Goal: Navigation & Orientation: Go to known website

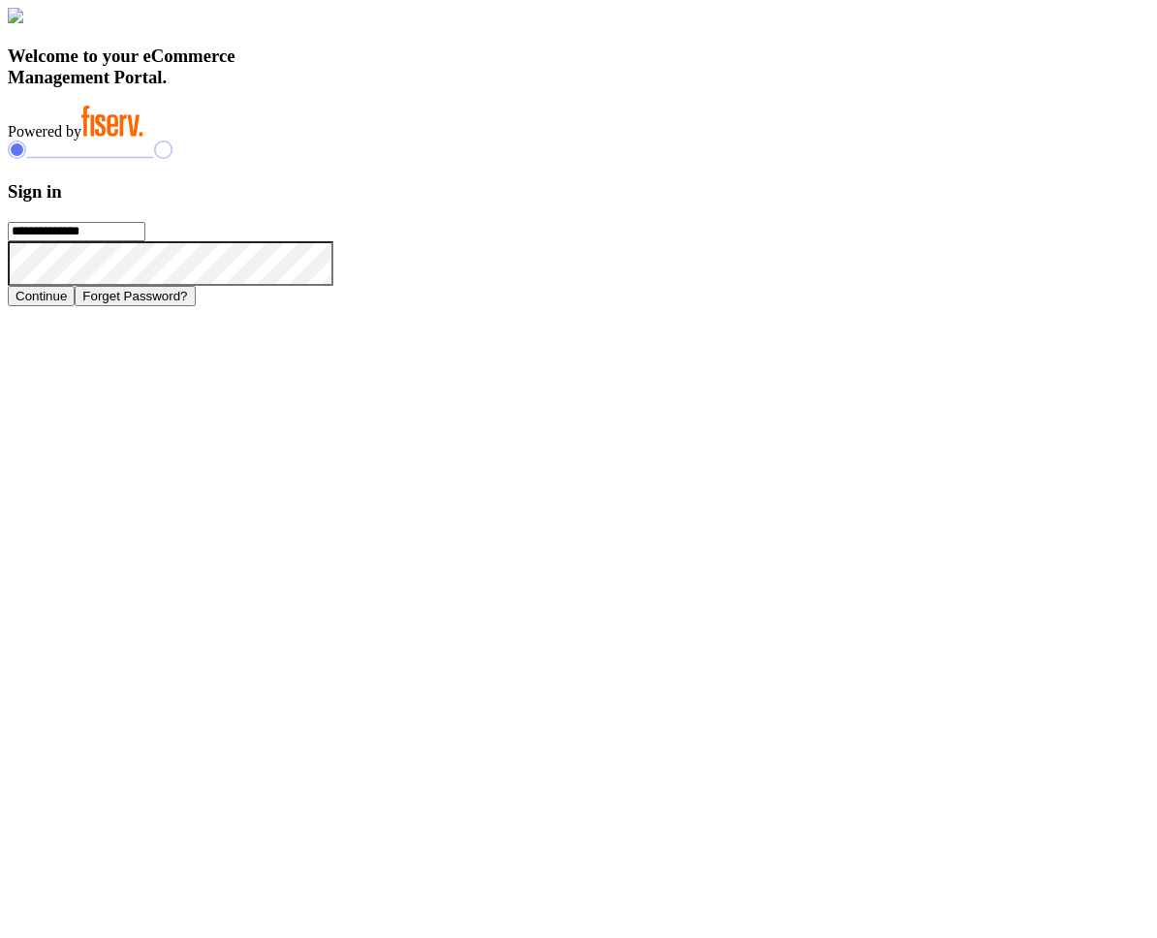
click at [145, 241] on input "**********" at bounding box center [77, 231] width 138 height 19
type input "*********"
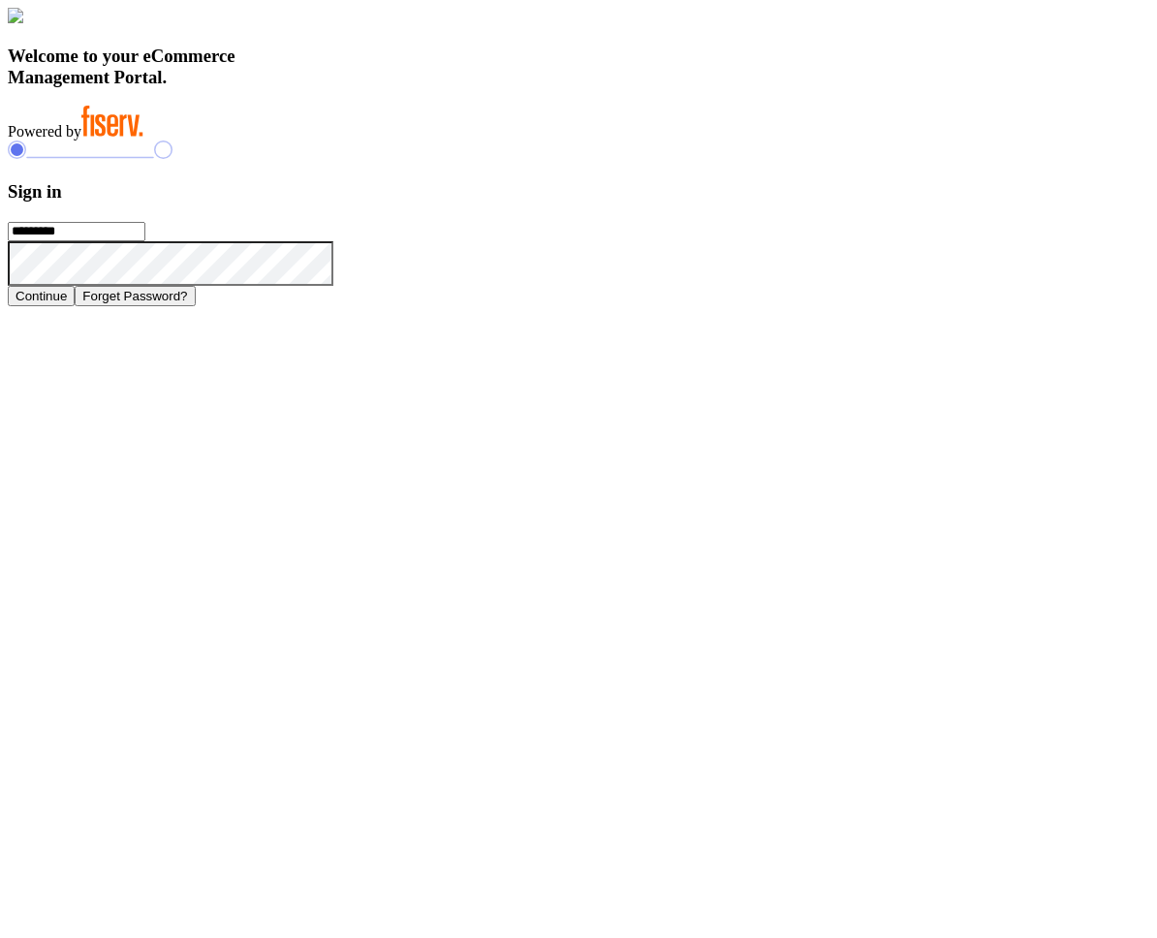
click at [8, 286] on button "Continue" at bounding box center [41, 296] width 67 height 20
